Goal: Task Accomplishment & Management: Use online tool/utility

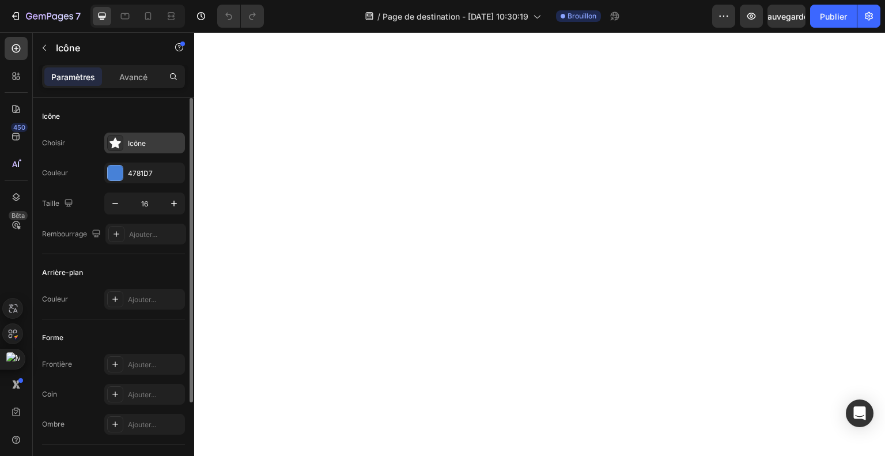
click at [135, 146] on font "Icône" at bounding box center [137, 143] width 18 height 9
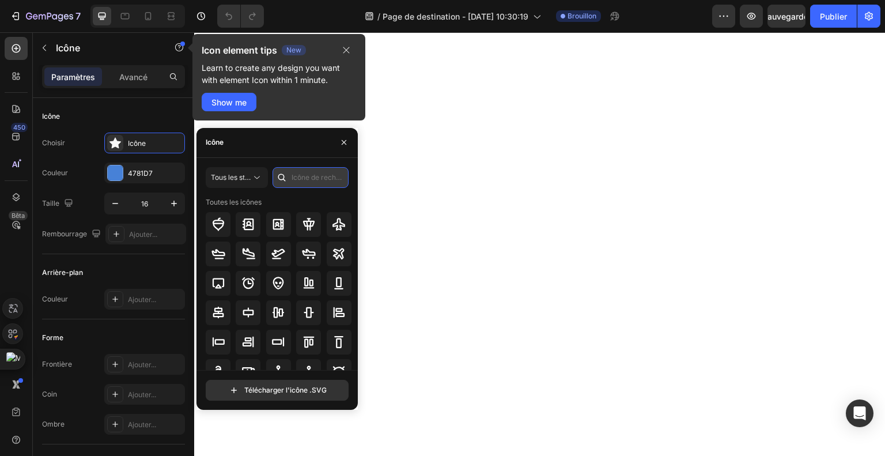
click at [297, 175] on input "text" at bounding box center [311, 177] width 76 height 21
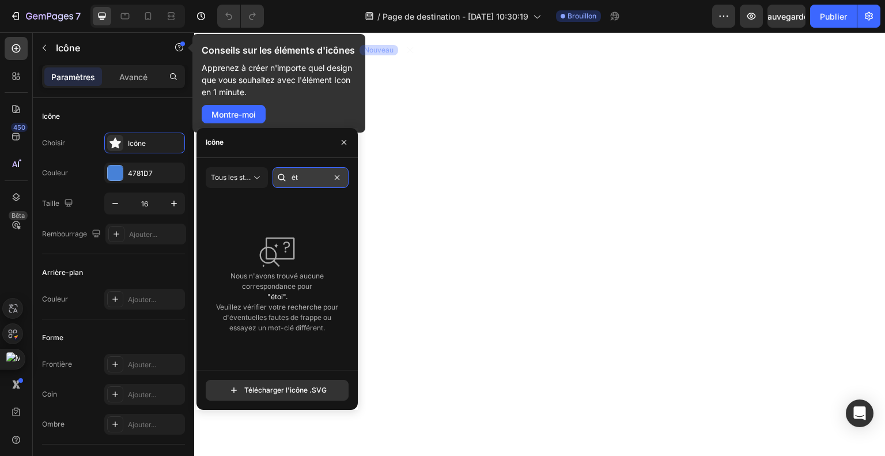
type input "é"
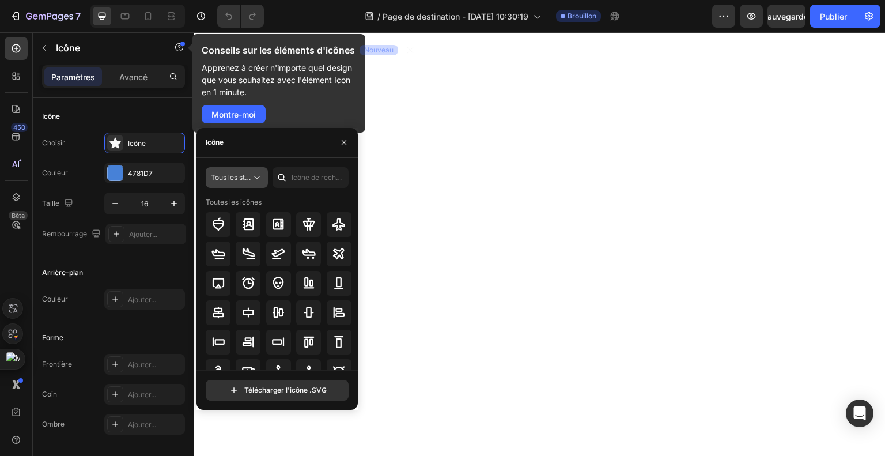
click at [247, 178] on font "Tous les styles" at bounding box center [234, 177] width 47 height 9
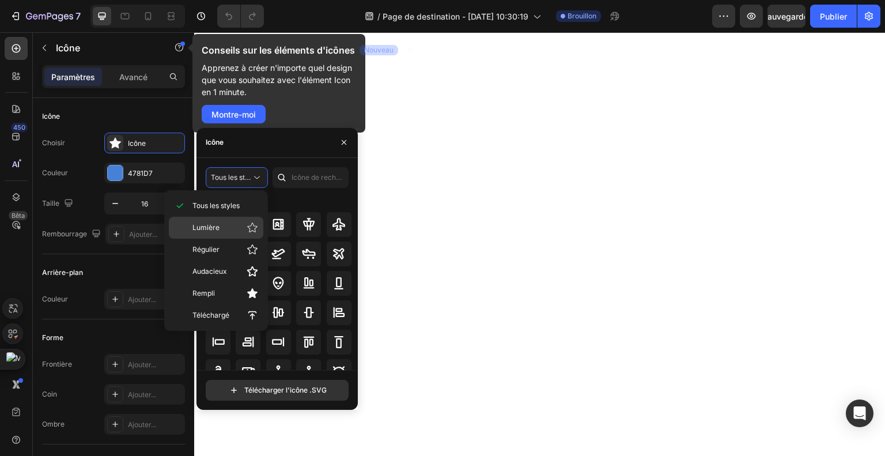
click at [243, 230] on p "Lumière" at bounding box center [226, 228] width 66 height 12
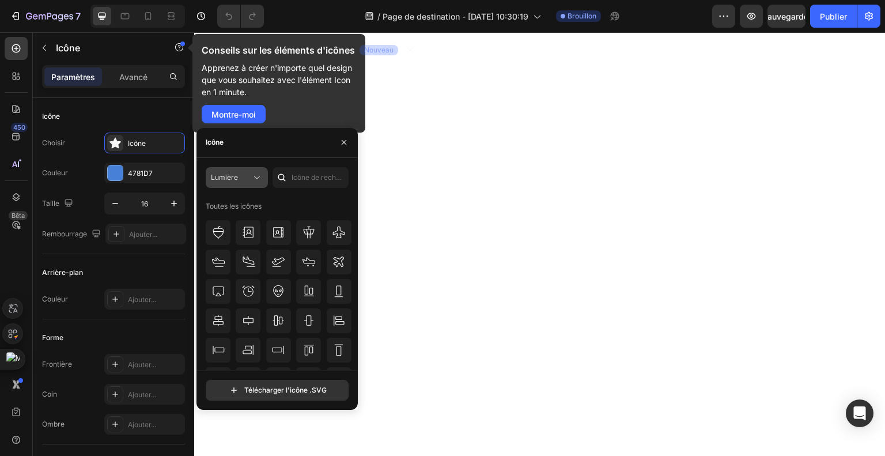
click at [229, 178] on font "Lumière" at bounding box center [224, 177] width 27 height 9
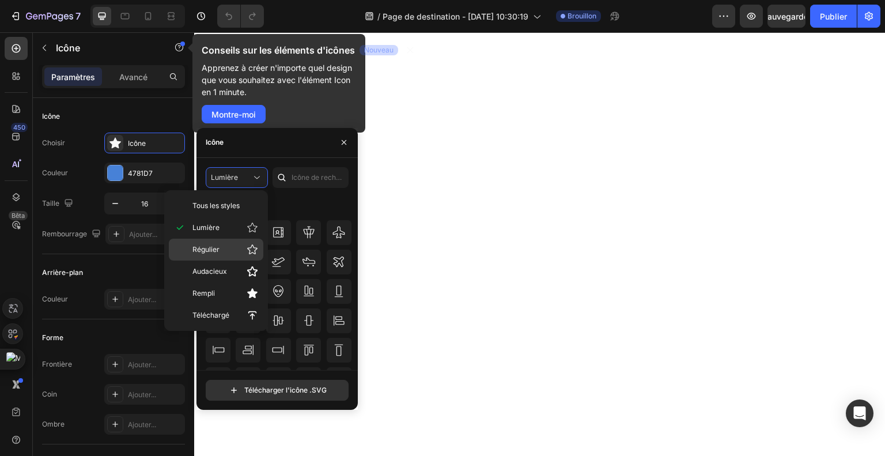
click at [220, 247] on p "Régulier" at bounding box center [226, 250] width 66 height 12
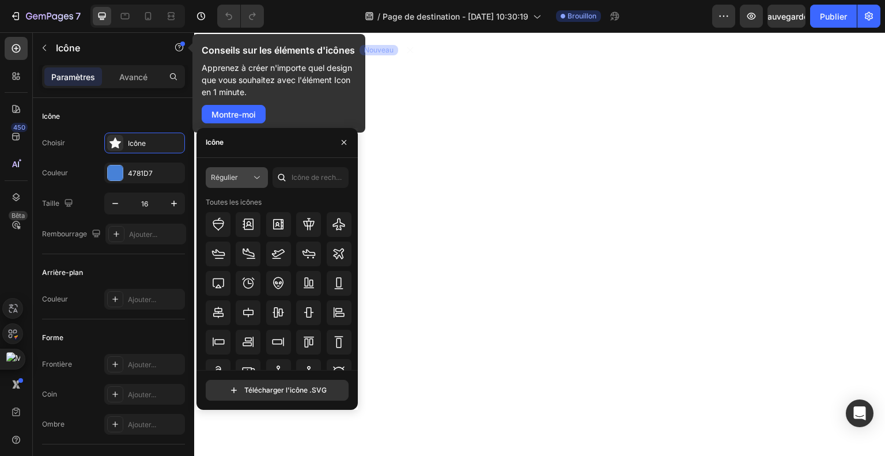
click at [243, 174] on div "Régulier" at bounding box center [231, 177] width 40 height 10
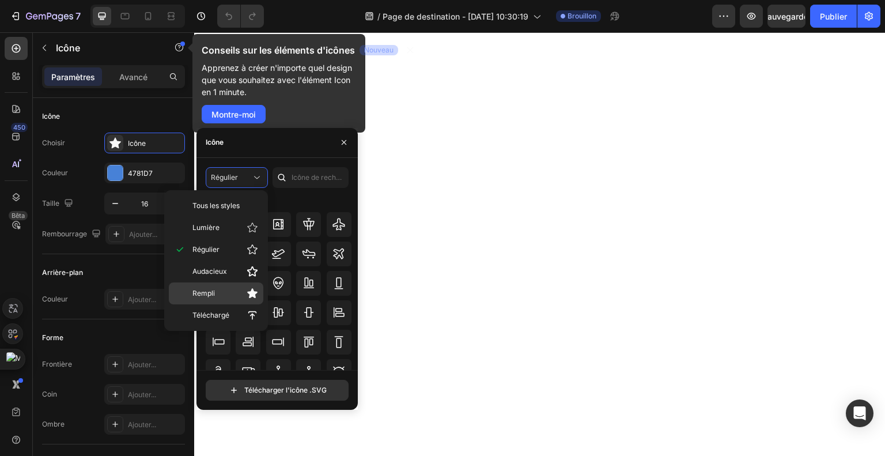
click at [217, 290] on p "Rempli" at bounding box center [226, 294] width 66 height 12
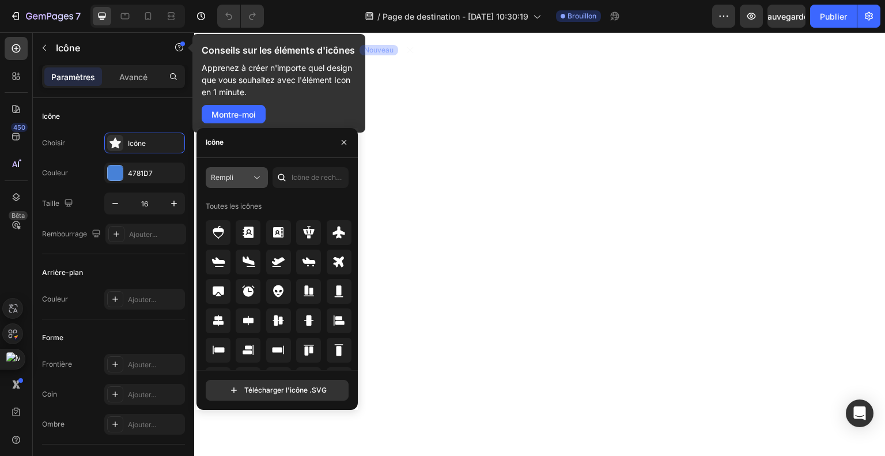
click at [237, 182] on div "Rempli" at bounding box center [231, 177] width 40 height 10
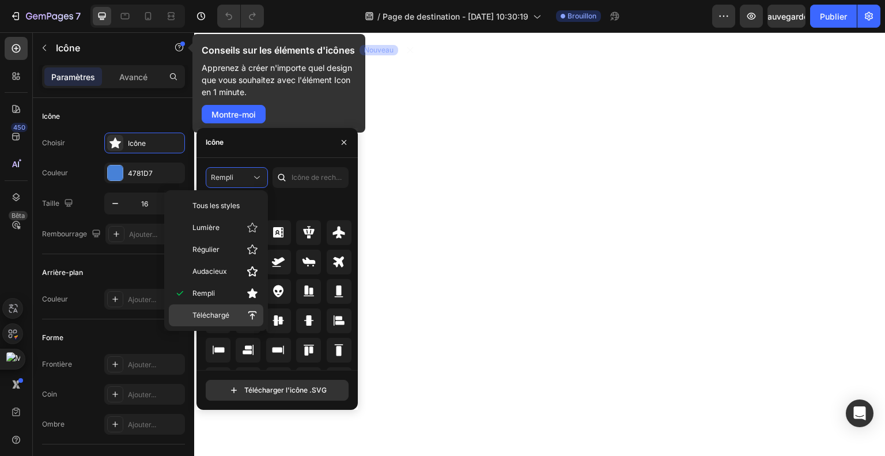
click at [213, 320] on div "Téléchargé" at bounding box center [216, 315] width 95 height 22
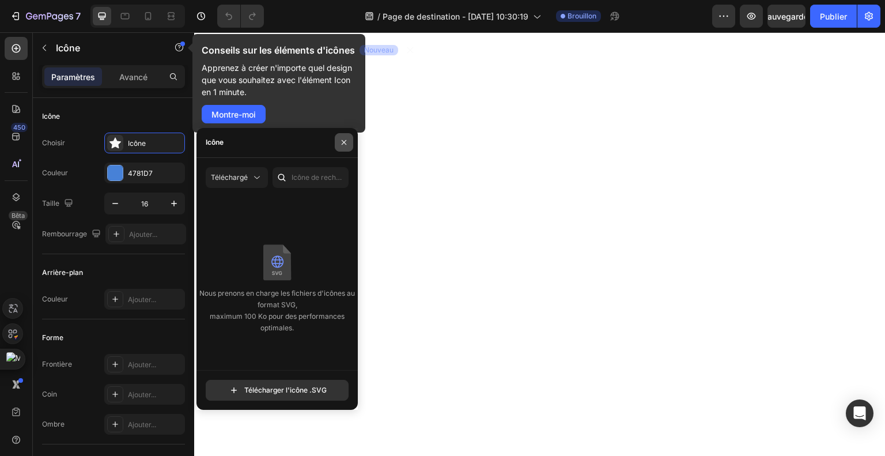
click at [343, 147] on button "button" at bounding box center [344, 142] width 18 height 18
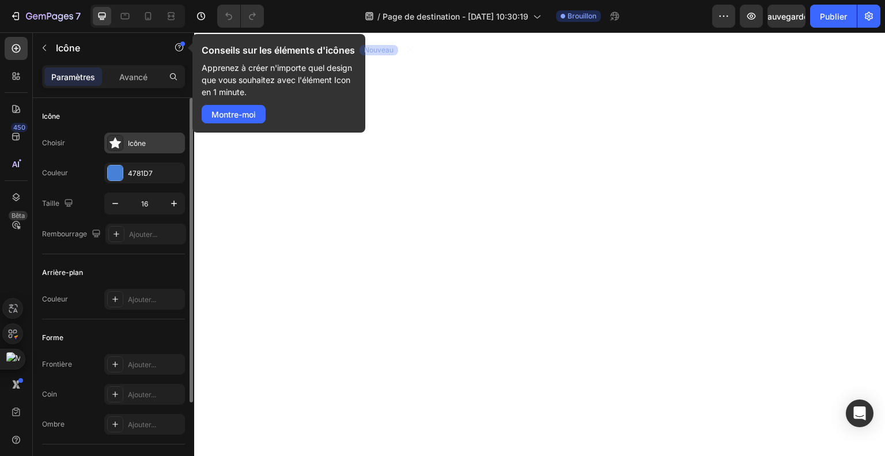
click at [134, 146] on font "Icône" at bounding box center [137, 143] width 18 height 9
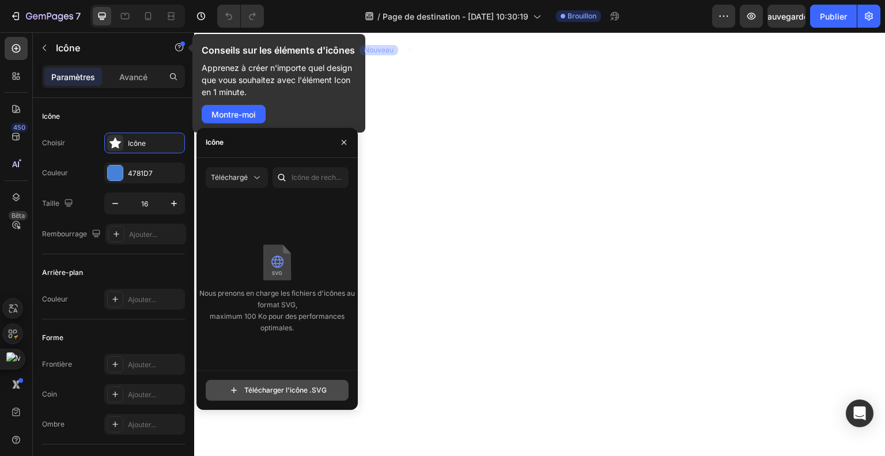
click at [274, 396] on input "file" at bounding box center [277, 390] width 142 height 20
click at [244, 179] on font "Téléchargé" at bounding box center [229, 177] width 37 height 9
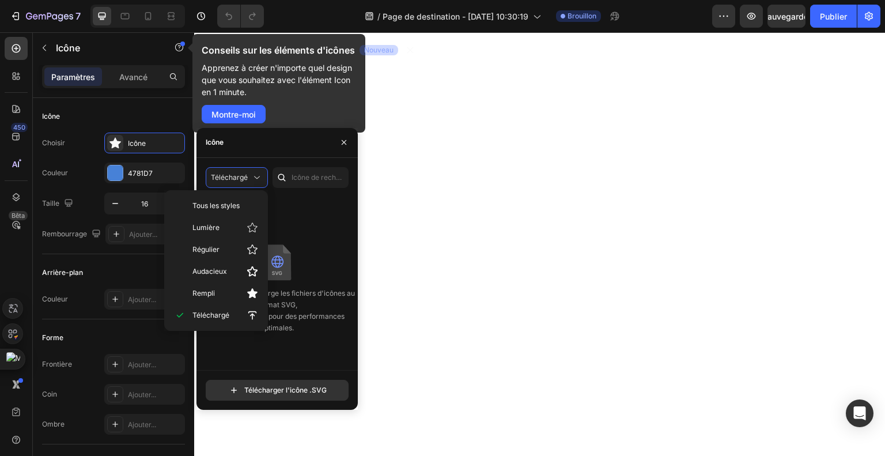
click at [325, 231] on div "Nous prenons en charge les fichiers d'icônes au format SVG, maximum 100 Ko pour…" at bounding box center [277, 288] width 161 height 183
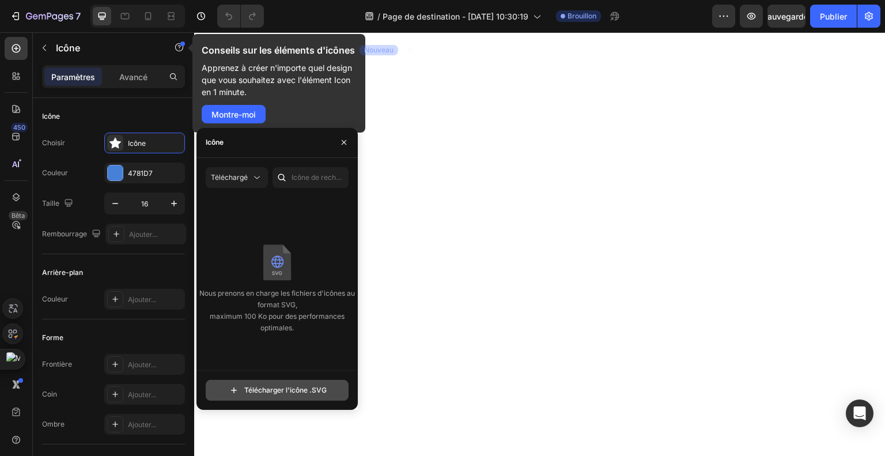
click at [281, 393] on input "file" at bounding box center [277, 390] width 142 height 20
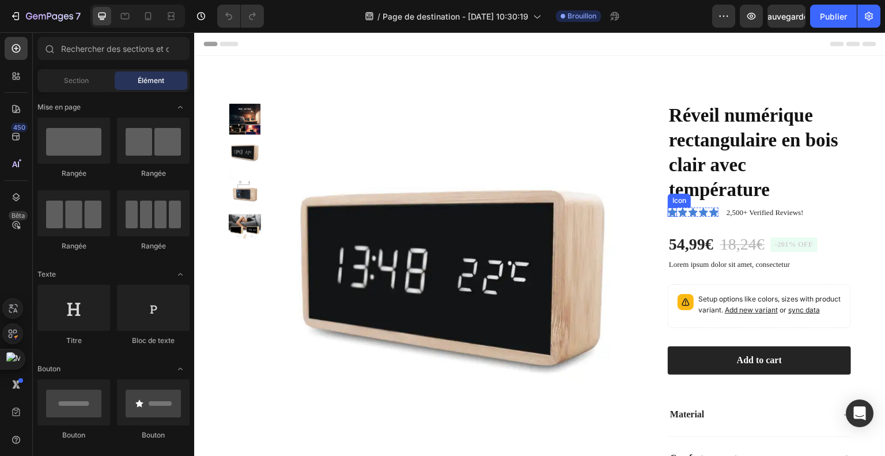
click at [668, 214] on icon at bounding box center [672, 212] width 9 height 9
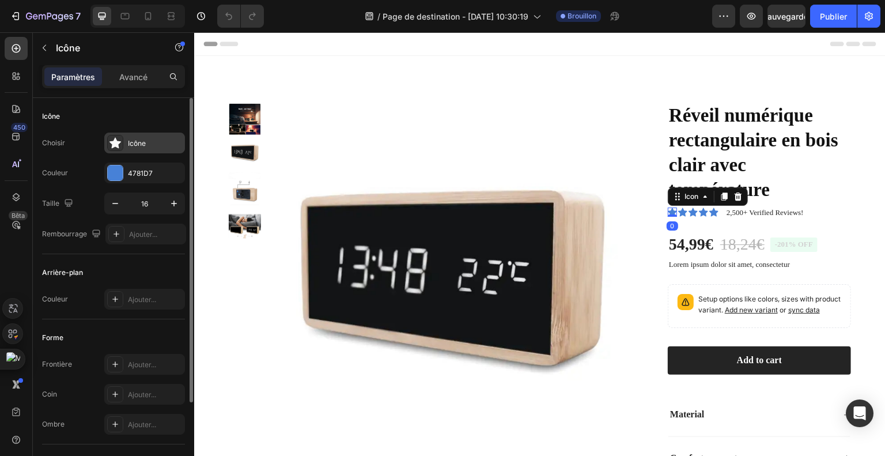
click at [134, 145] on font "Icône" at bounding box center [137, 143] width 18 height 9
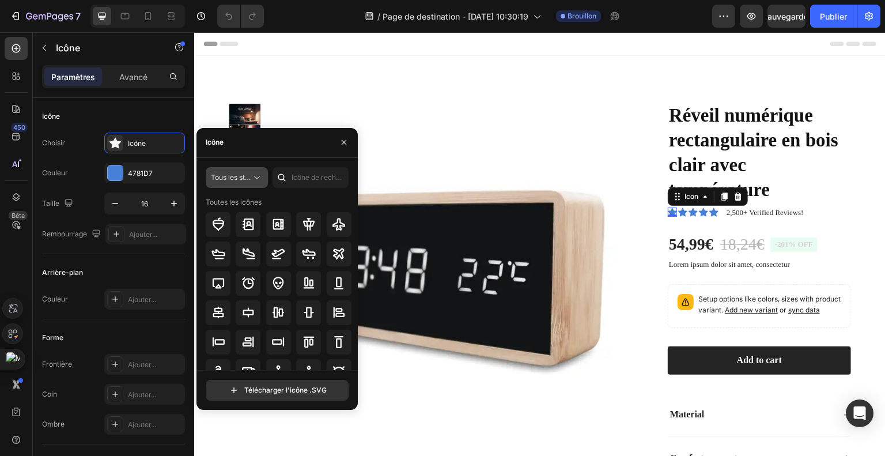
click at [242, 175] on font "Tous les styles" at bounding box center [234, 177] width 47 height 9
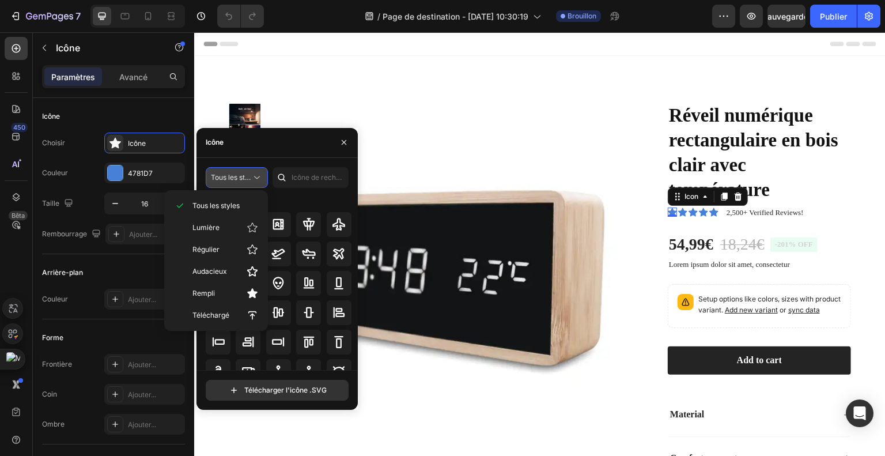
click at [252, 172] on icon at bounding box center [257, 178] width 12 height 12
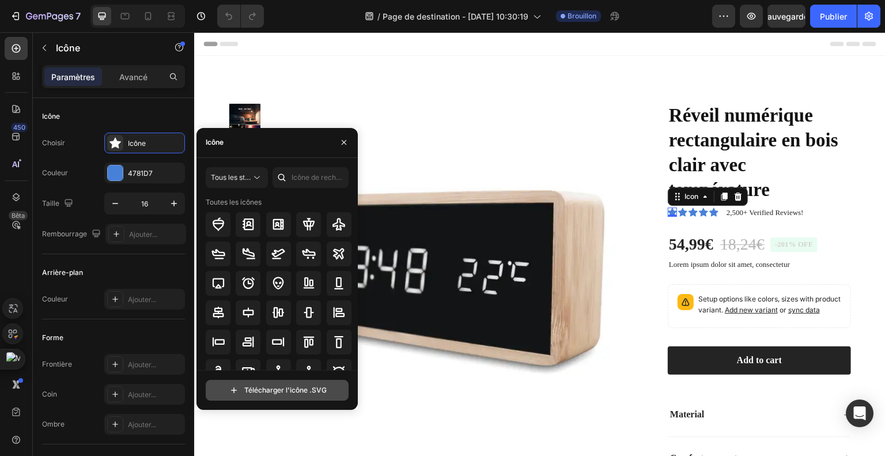
click at [258, 397] on input "file" at bounding box center [277, 390] width 142 height 20
click at [244, 391] on input "file" at bounding box center [277, 390] width 142 height 20
type input "C:\fakepath\trustpilot-stars-seeklogo.svg.svg"
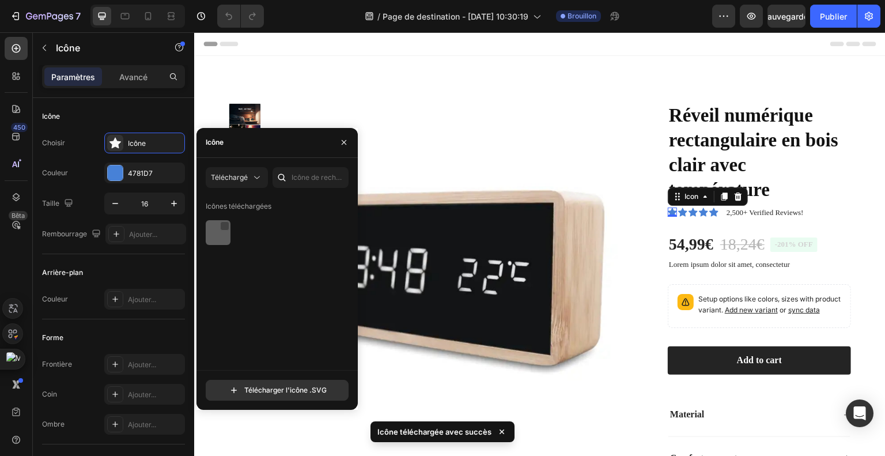
click at [222, 227] on div at bounding box center [224, 225] width 9 height 9
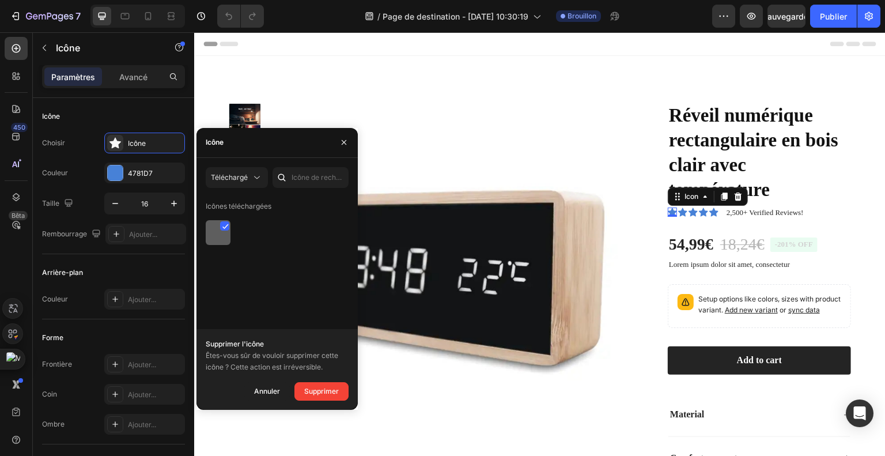
click at [224, 227] on icon at bounding box center [225, 227] width 6 height 6
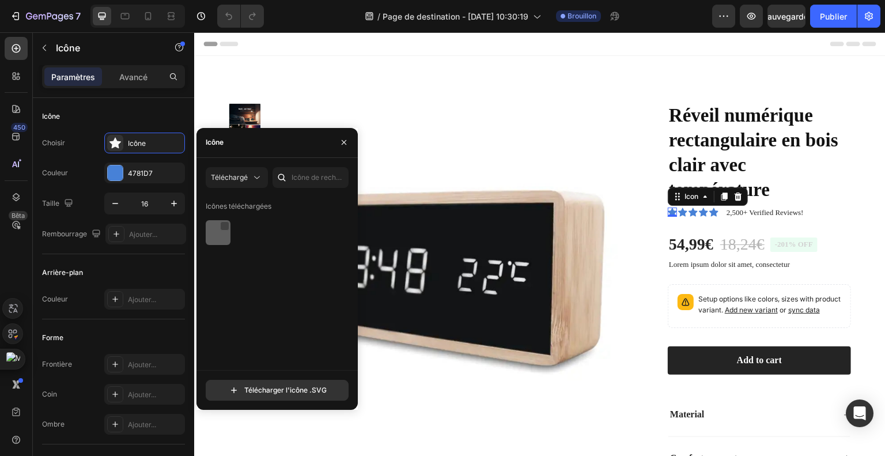
click at [226, 229] on div at bounding box center [224, 225] width 9 height 9
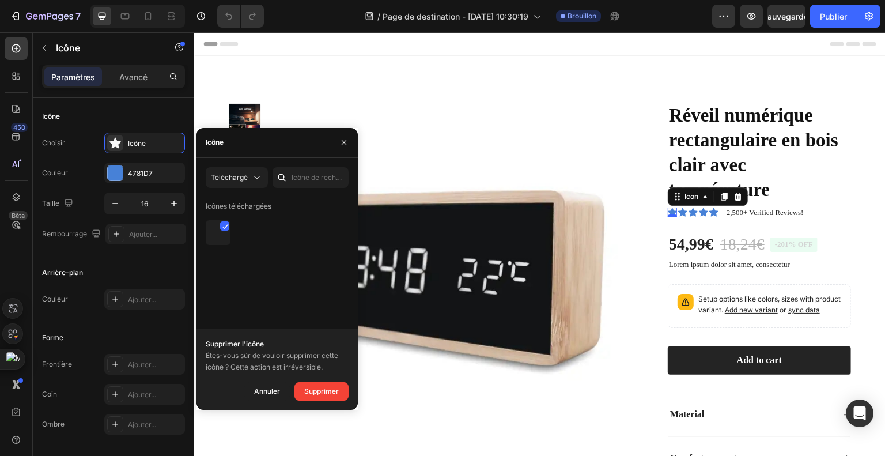
click at [300, 276] on div "Icônes téléchargées" at bounding box center [281, 283] width 151 height 173
click at [346, 139] on icon "button" at bounding box center [343, 142] width 9 height 9
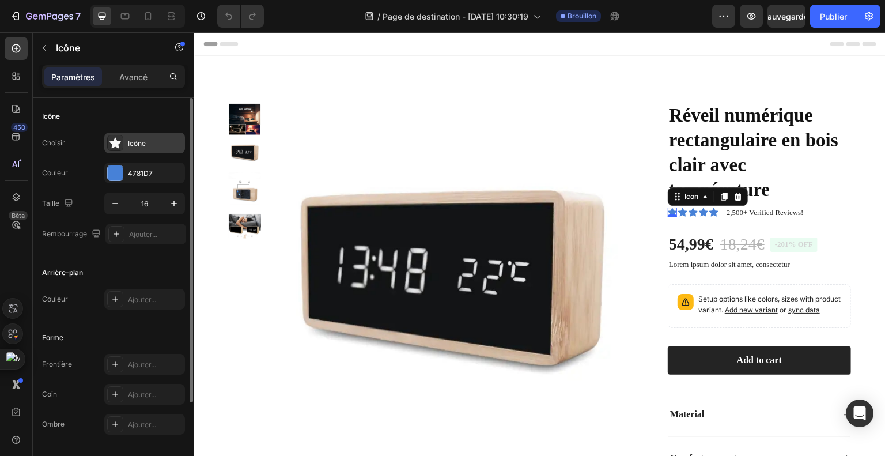
click at [138, 146] on font "Icône" at bounding box center [137, 143] width 18 height 9
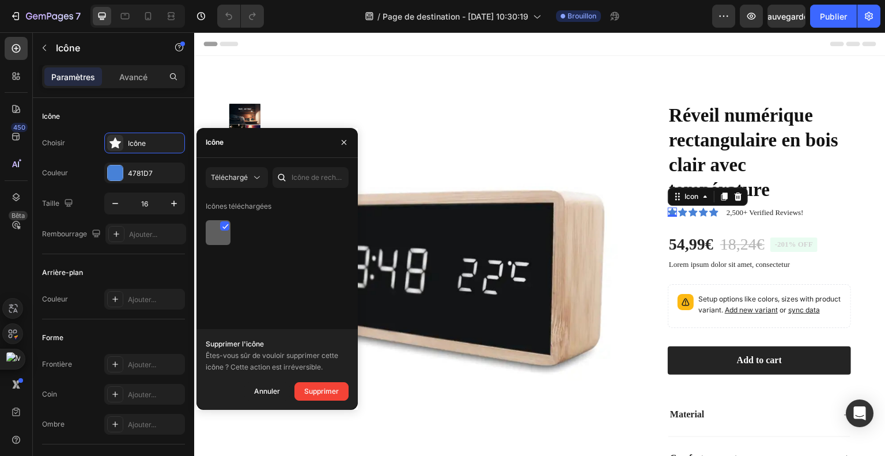
click at [226, 227] on icon at bounding box center [225, 226] width 5 height 5
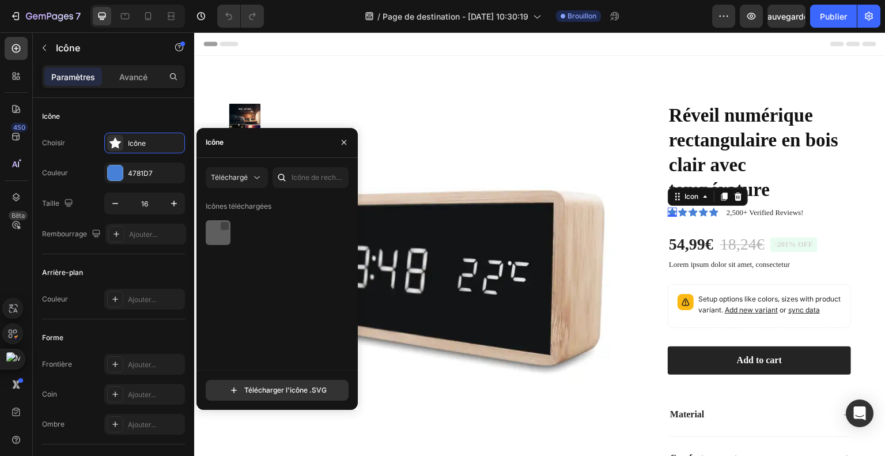
click at [226, 227] on div at bounding box center [224, 225] width 9 height 9
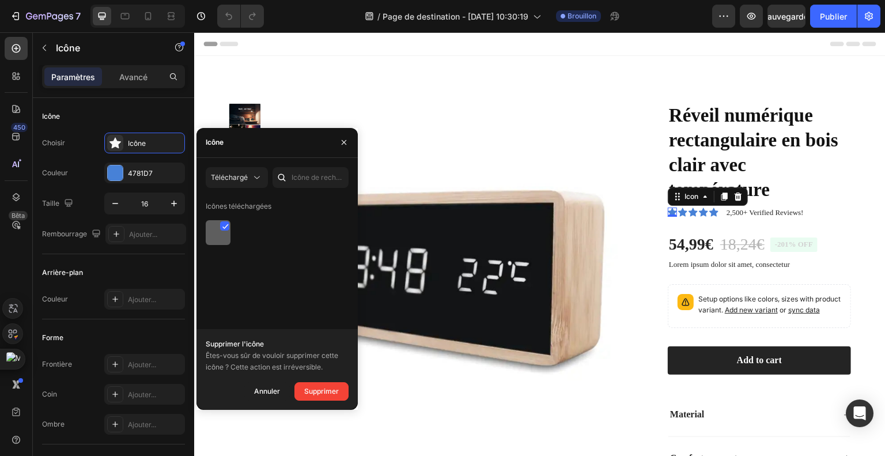
click at [226, 227] on icon at bounding box center [225, 227] width 6 height 6
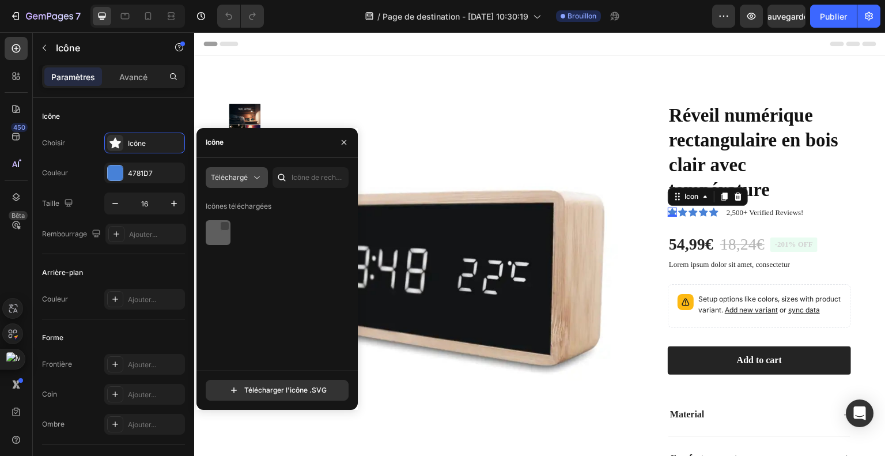
click at [254, 172] on icon at bounding box center [257, 178] width 12 height 12
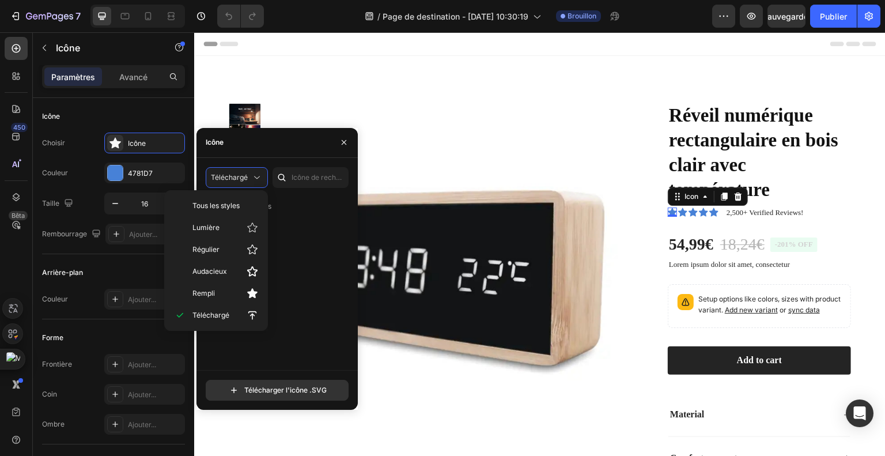
click at [284, 333] on div "Icônes téléchargées" at bounding box center [281, 283] width 151 height 173
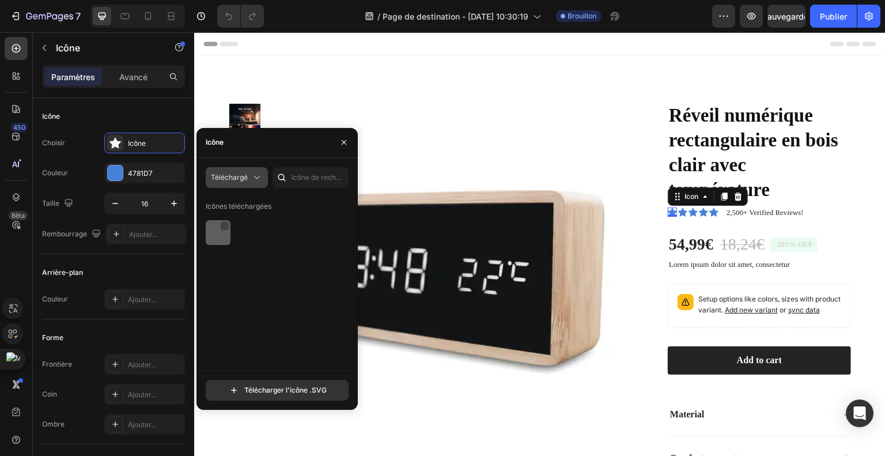
click at [233, 180] on font "Téléchargé" at bounding box center [229, 177] width 37 height 9
click at [286, 248] on div "Icônes téléchargées" at bounding box center [281, 283] width 151 height 173
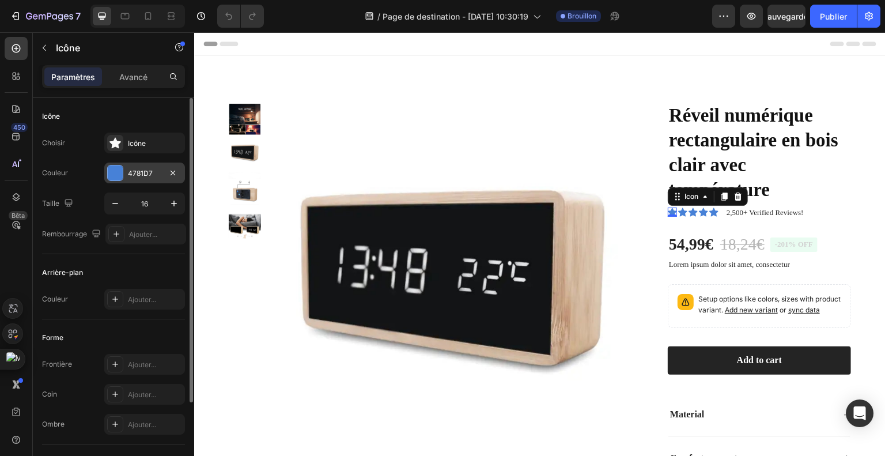
click at [139, 175] on font "4781D7" at bounding box center [140, 173] width 25 height 9
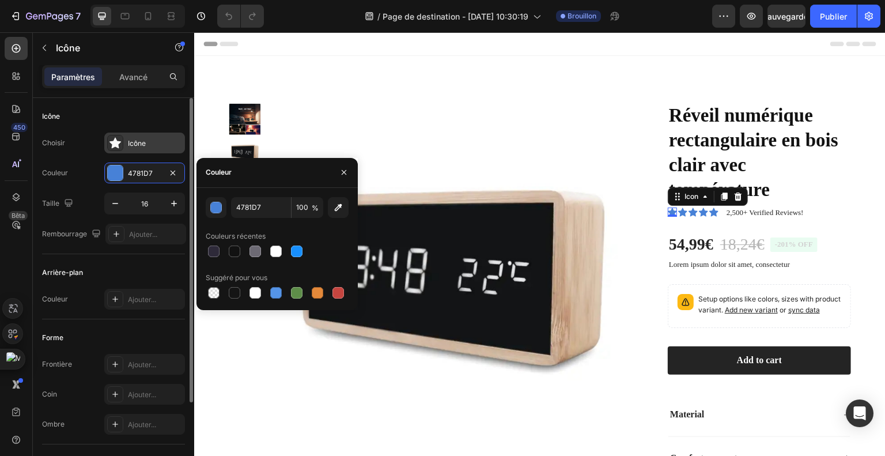
click at [142, 153] on div "Icône" at bounding box center [144, 143] width 81 height 21
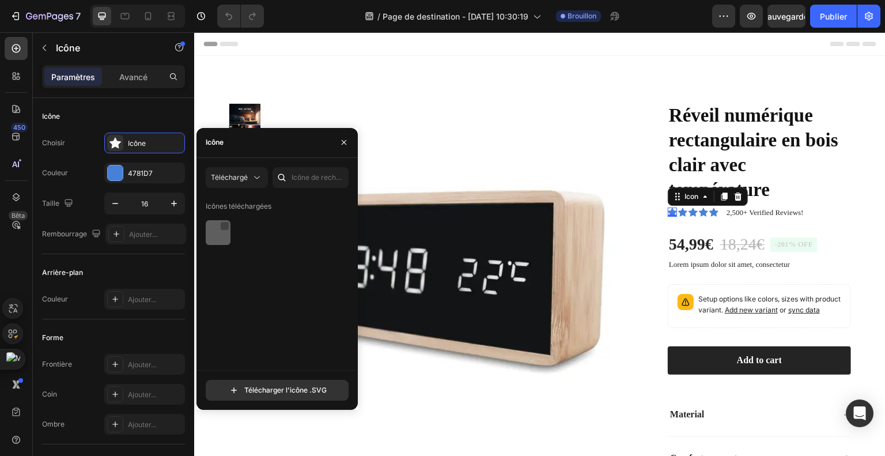
click at [217, 230] on img at bounding box center [219, 232] width 14 height 14
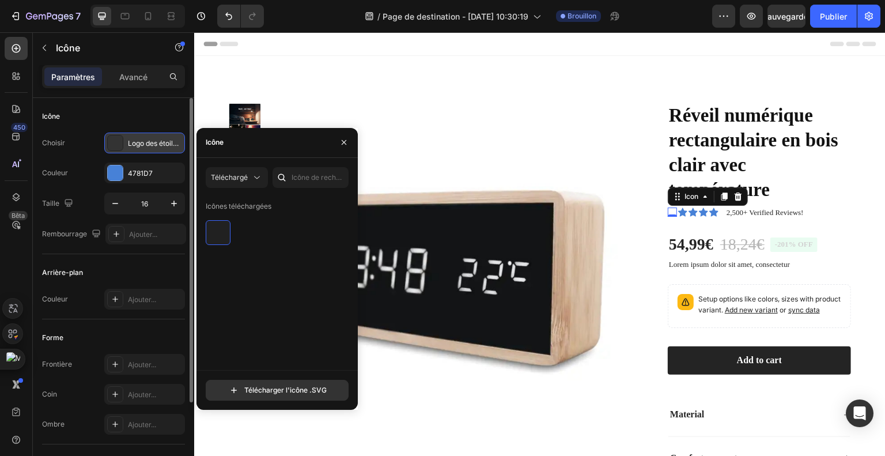
click at [130, 143] on font "Logo des étoiles Trustpilot seeklogo.Svg" at bounding box center [193, 143] width 130 height 9
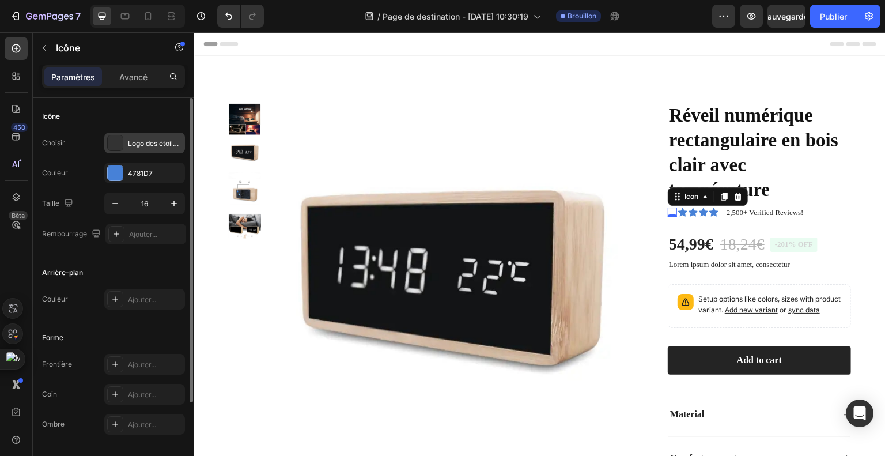
click at [152, 147] on font "Logo des étoiles Trustpilot seeklogo.Svg" at bounding box center [193, 143] width 130 height 9
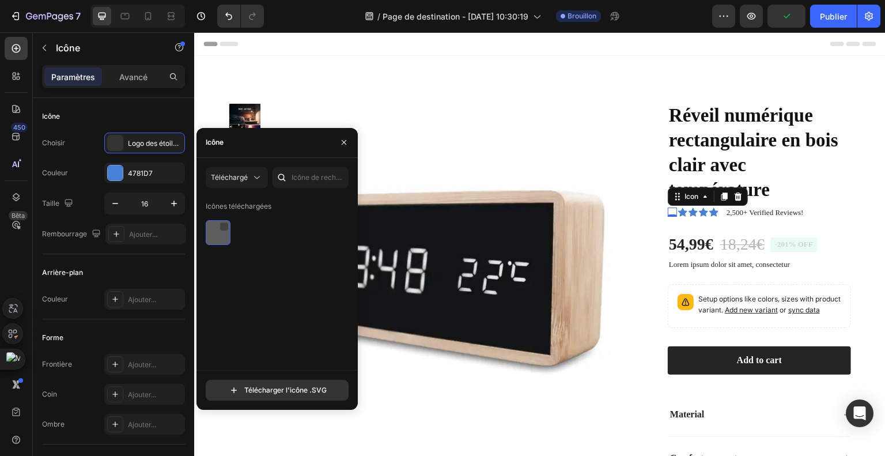
click at [215, 226] on img at bounding box center [219, 232] width 14 height 14
click at [217, 237] on img at bounding box center [219, 232] width 14 height 14
